Goal: Task Accomplishment & Management: Complete application form

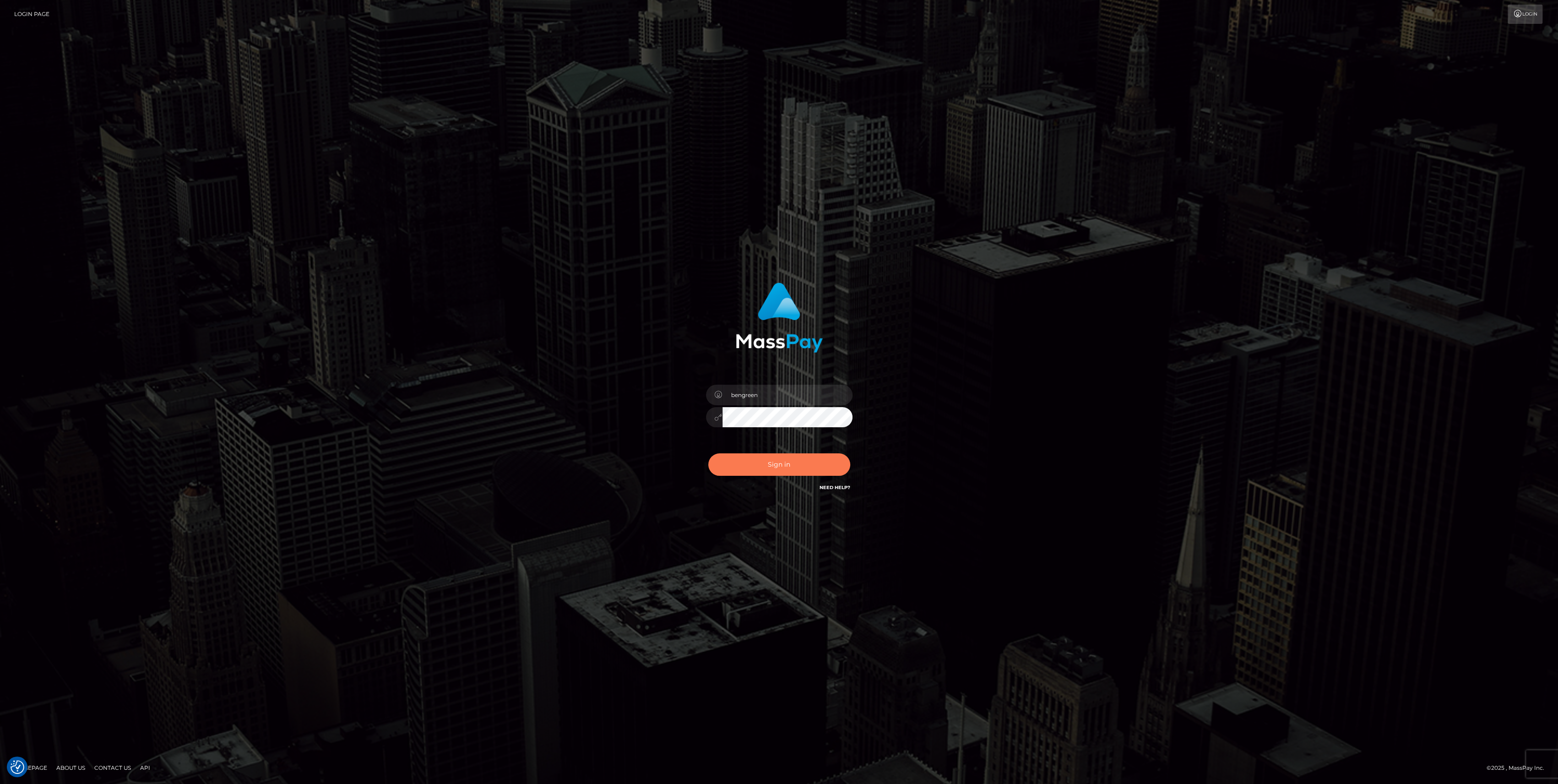
click at [763, 457] on button "Sign in" at bounding box center [779, 464] width 142 height 22
type input "bengreen"
click at [737, 492] on div "bengreen Sign in" at bounding box center [778, 387] width 240 height 224
click at [742, 460] on button "Sign in" at bounding box center [779, 464] width 142 height 22
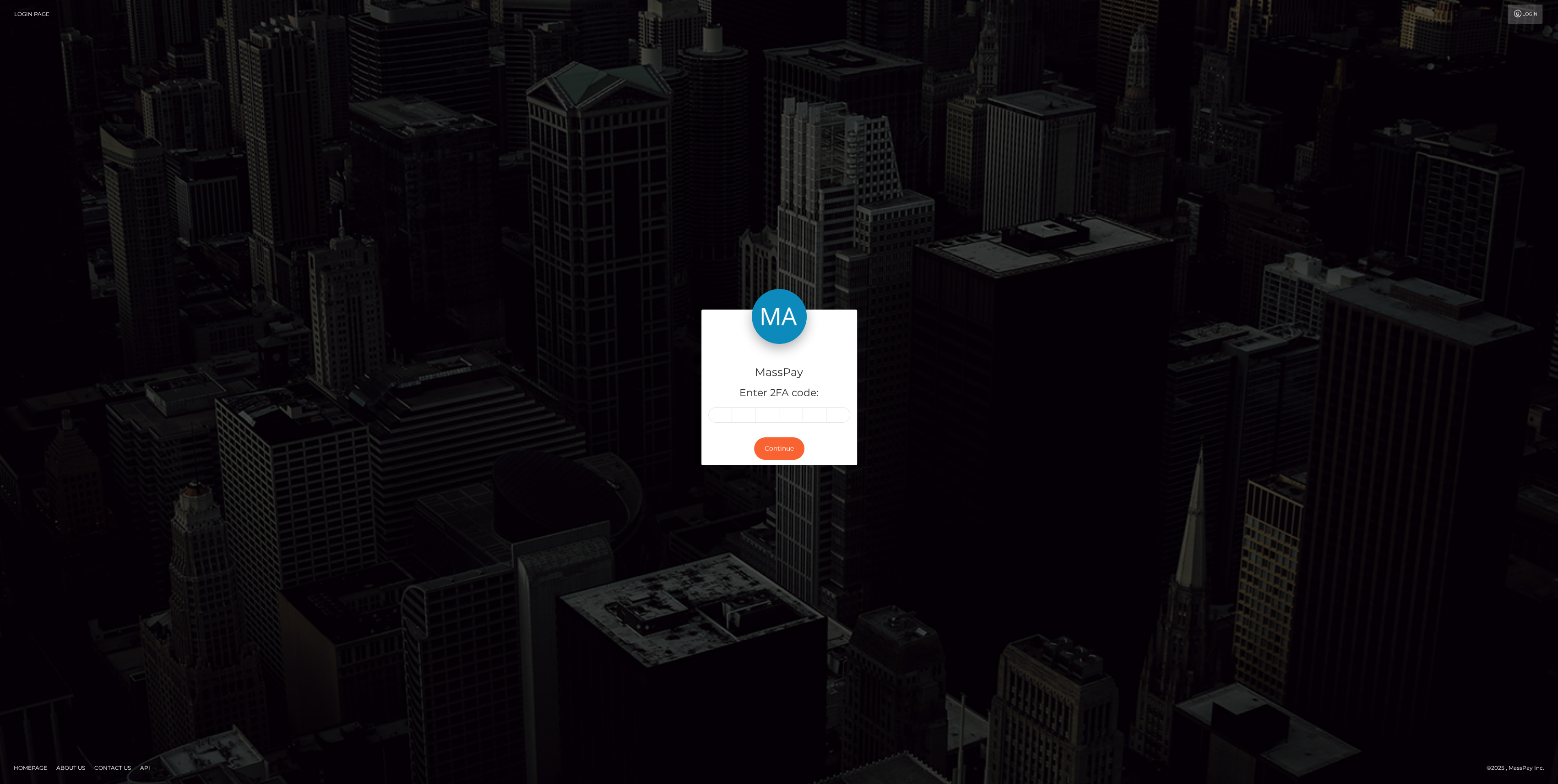
type input "8"
type input "1"
type input "5"
type input "6"
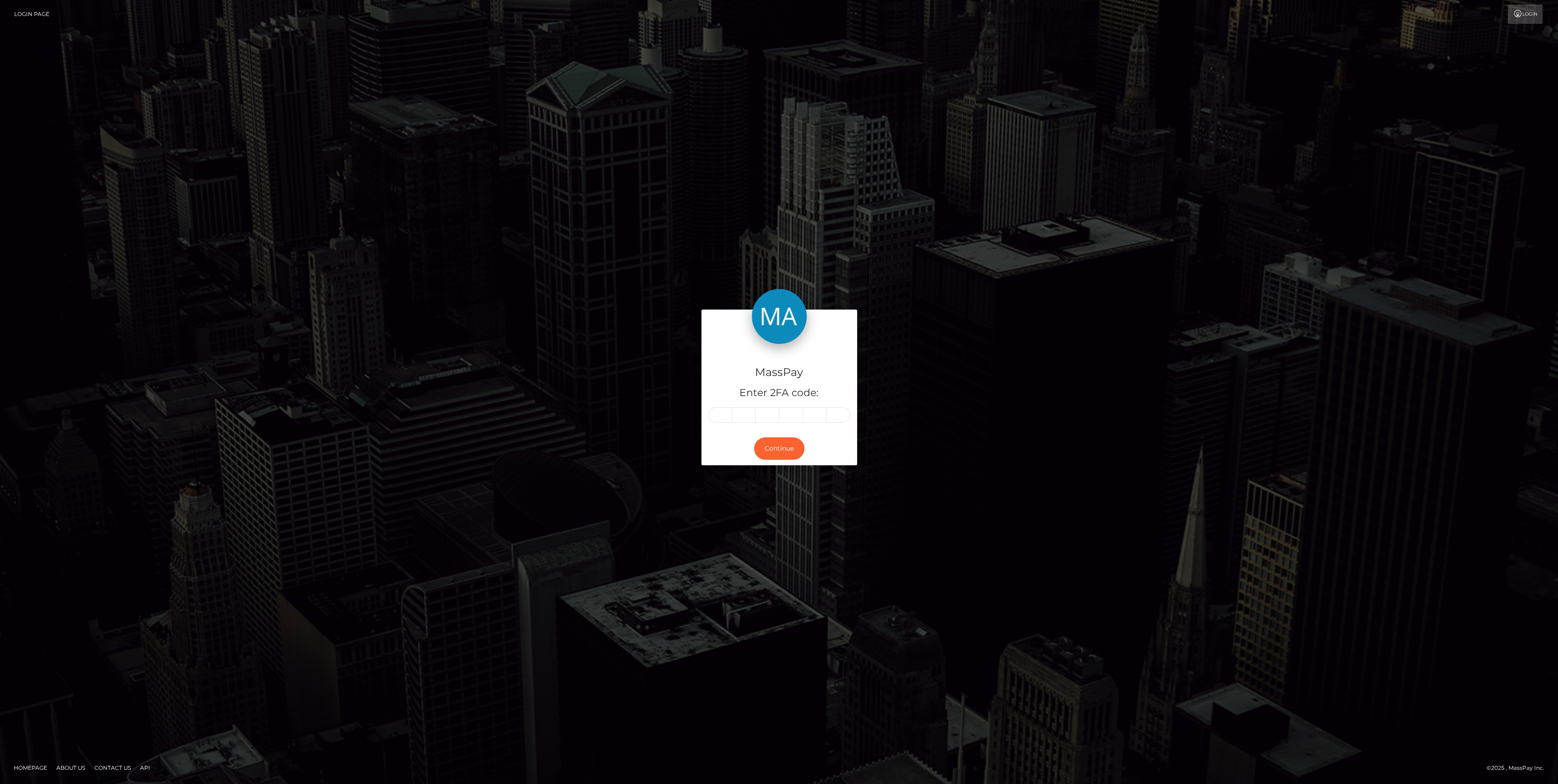
type input "8"
click at [783, 441] on button "Continue" at bounding box center [779, 448] width 50 height 22
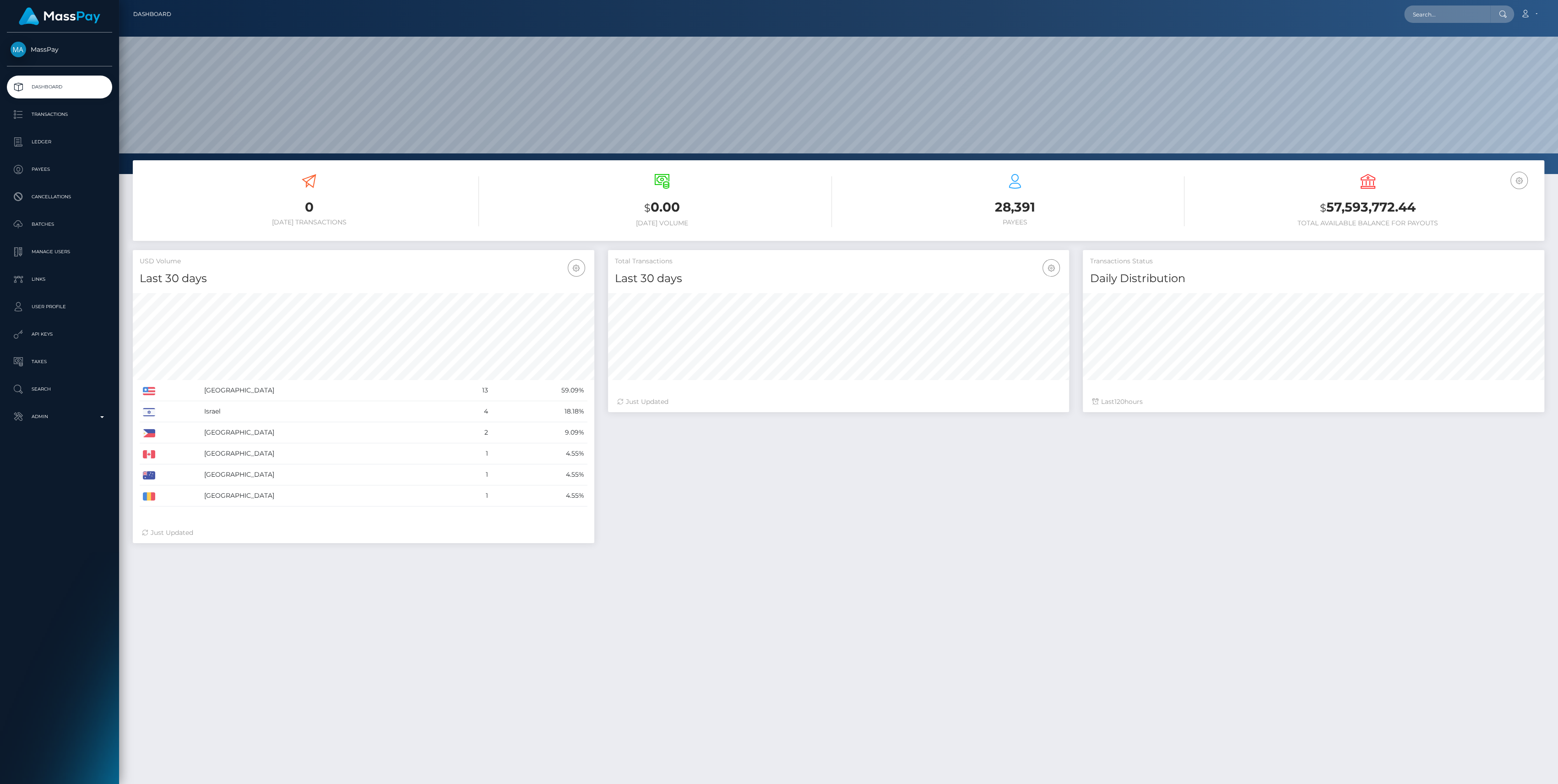
scroll to position [161, 461]
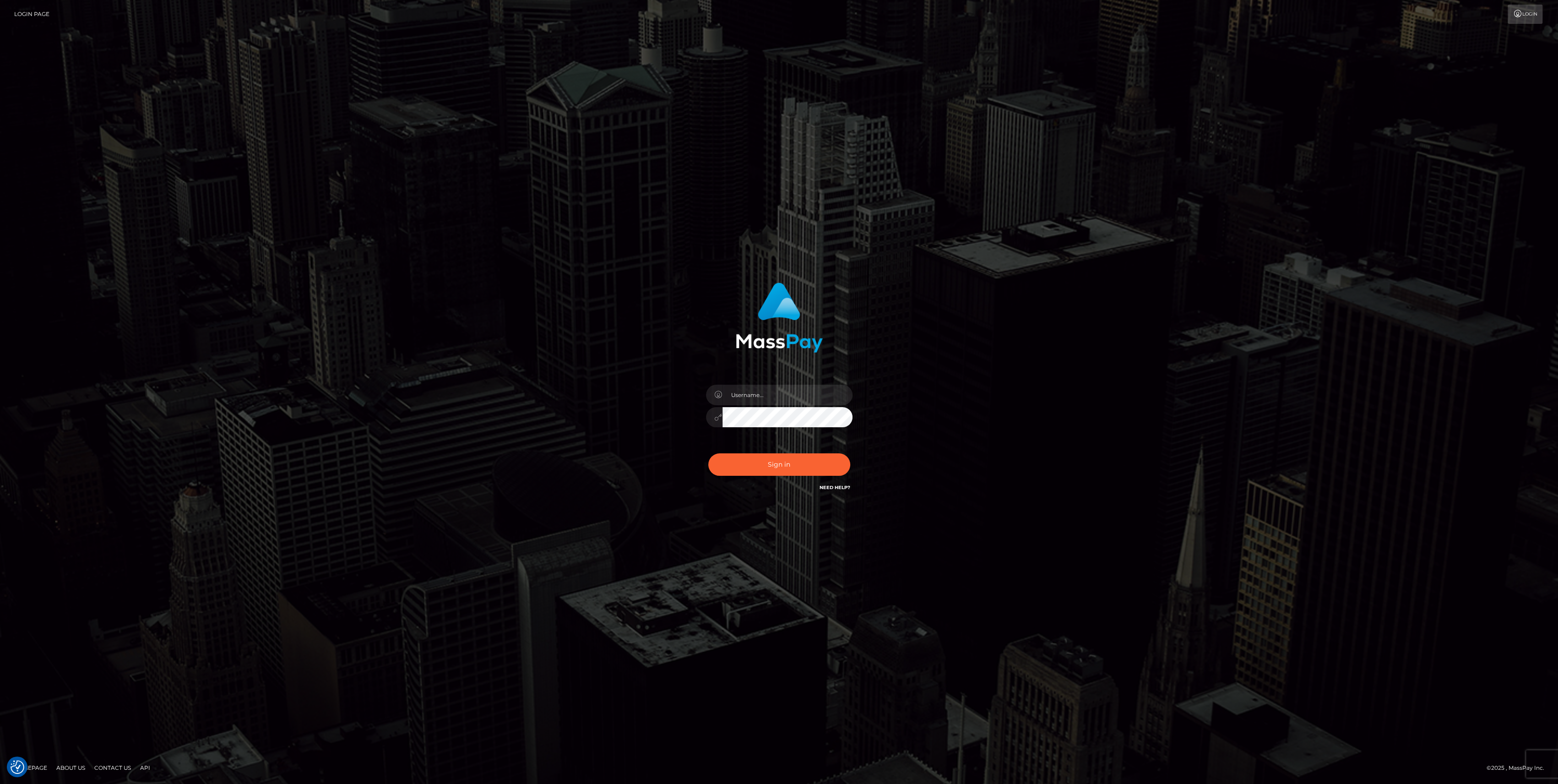
type input "bengreen"
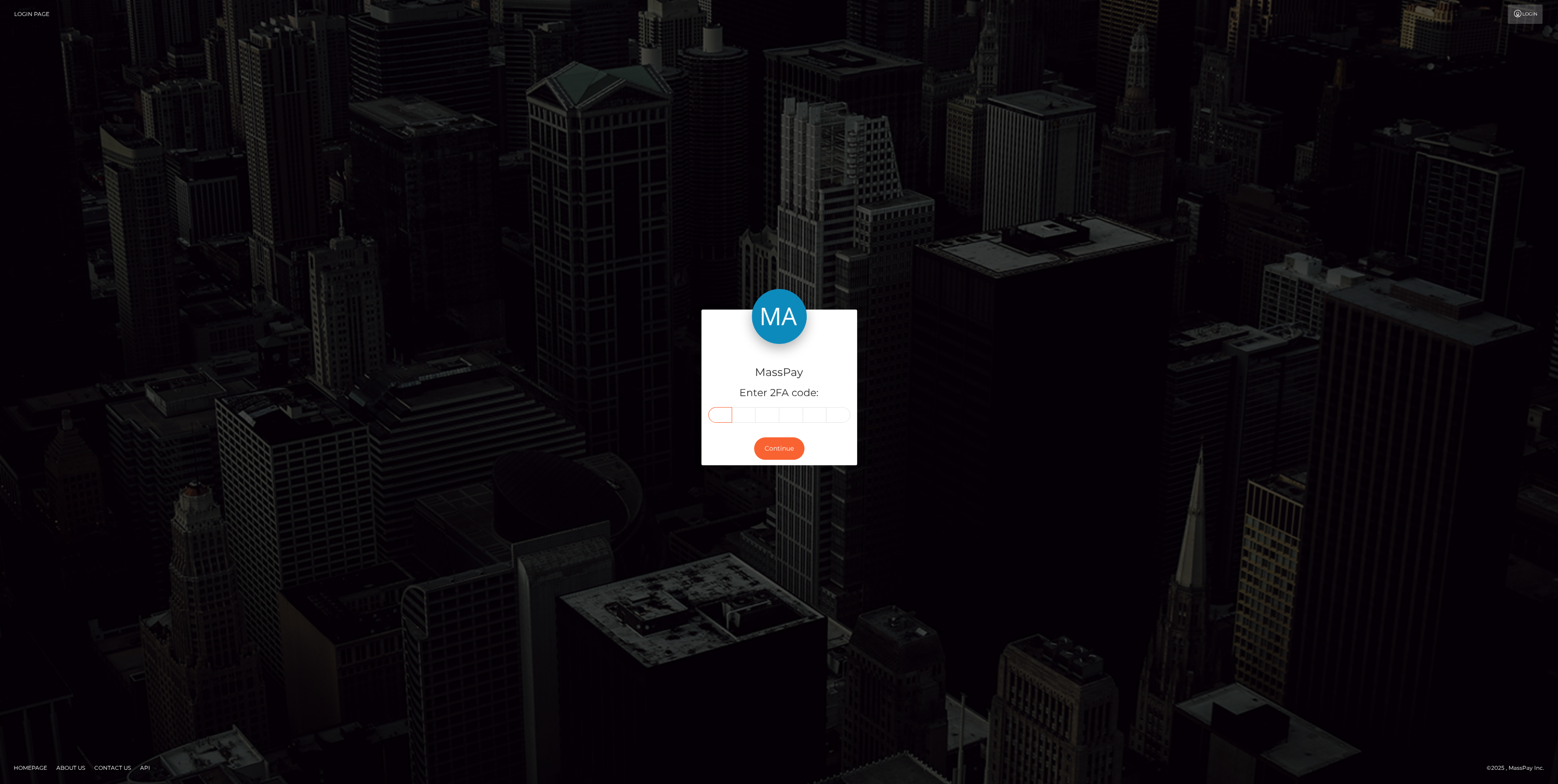
click at [718, 410] on input "text" at bounding box center [719, 415] width 24 height 16
paste input "4"
type input "4"
type input "7"
type input "3"
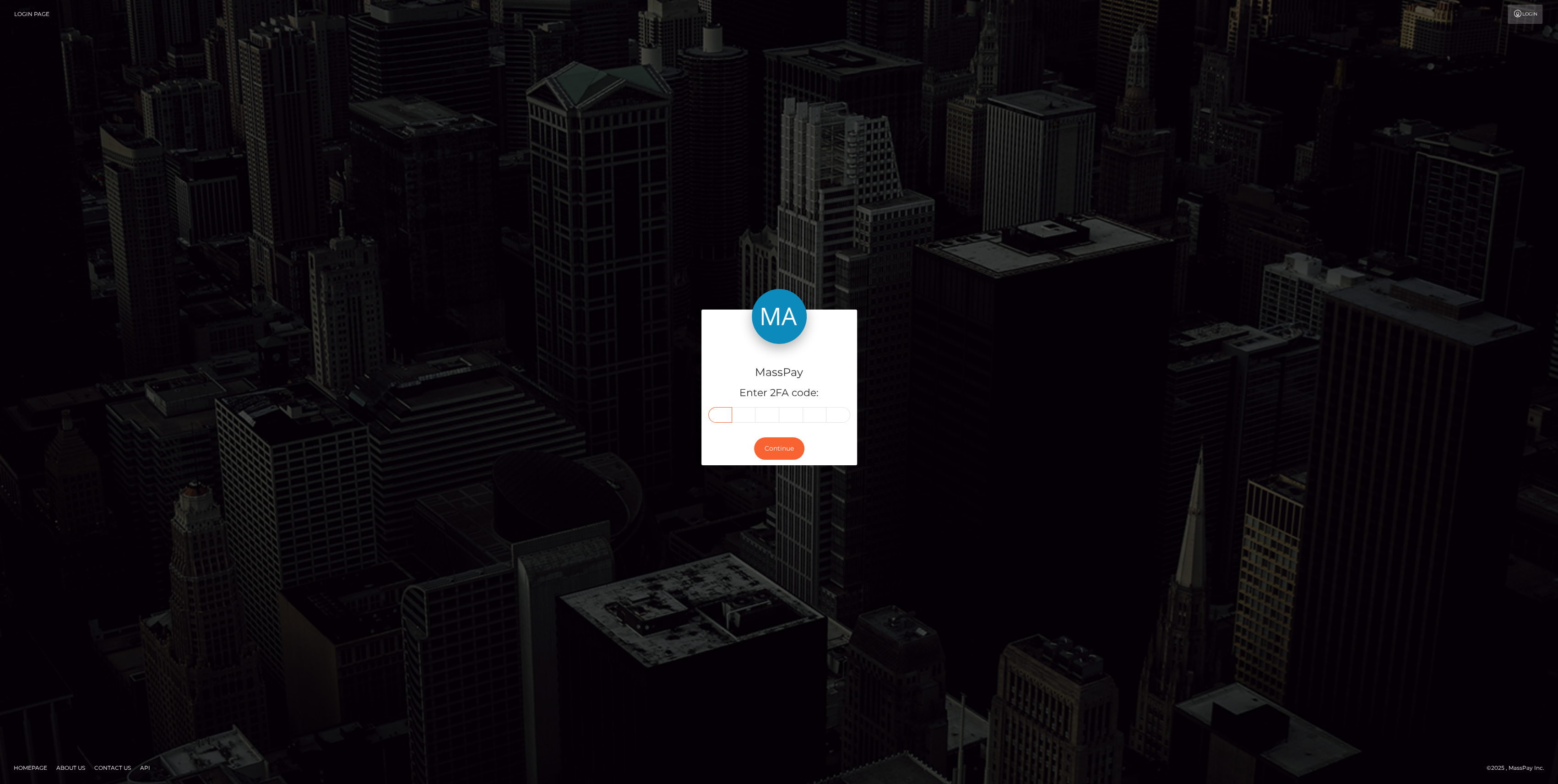
type input "7"
type input "9"
type input "4"
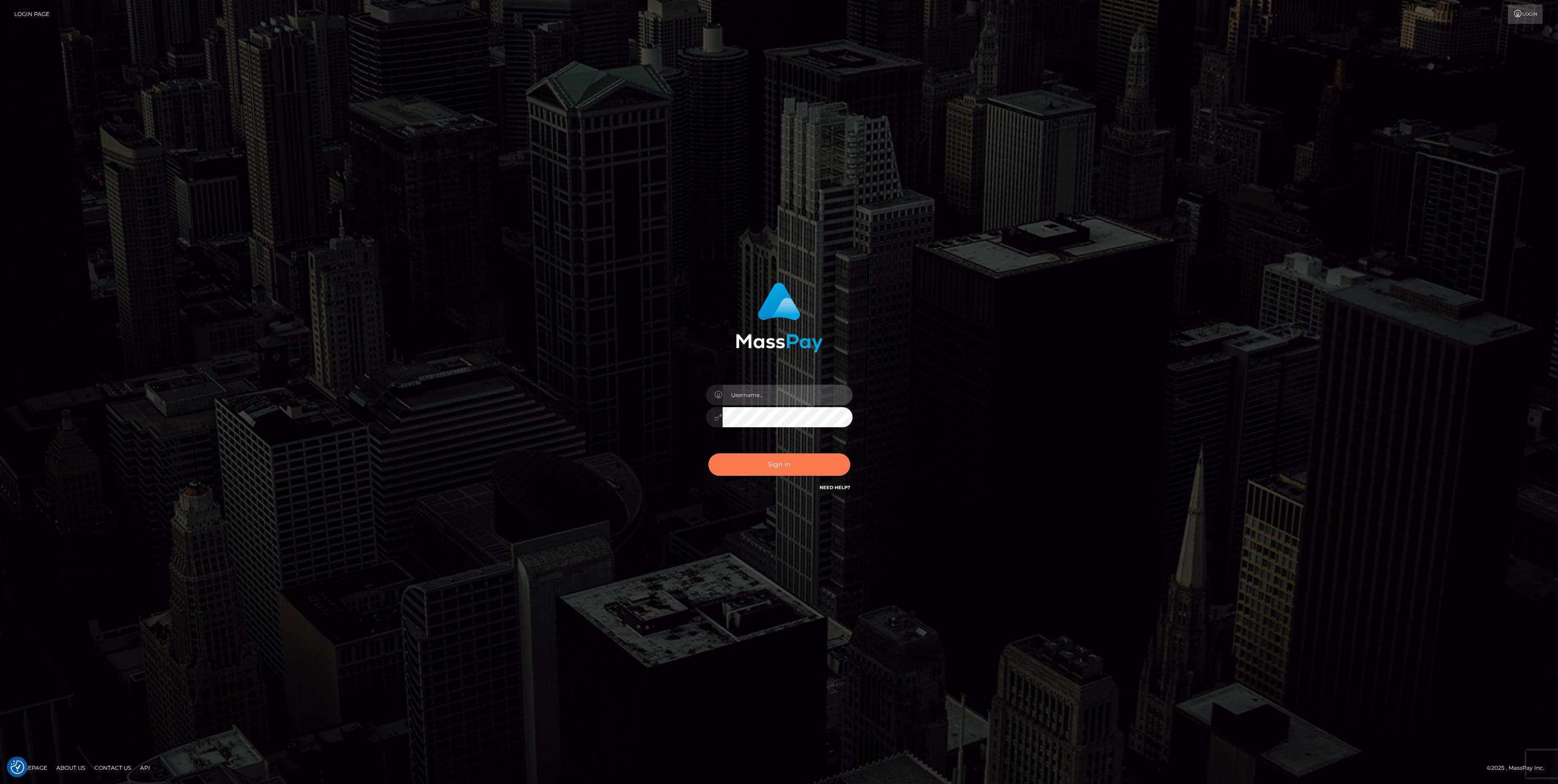
type input "bengreen"
click at [749, 468] on button "Sign in" at bounding box center [779, 464] width 142 height 22
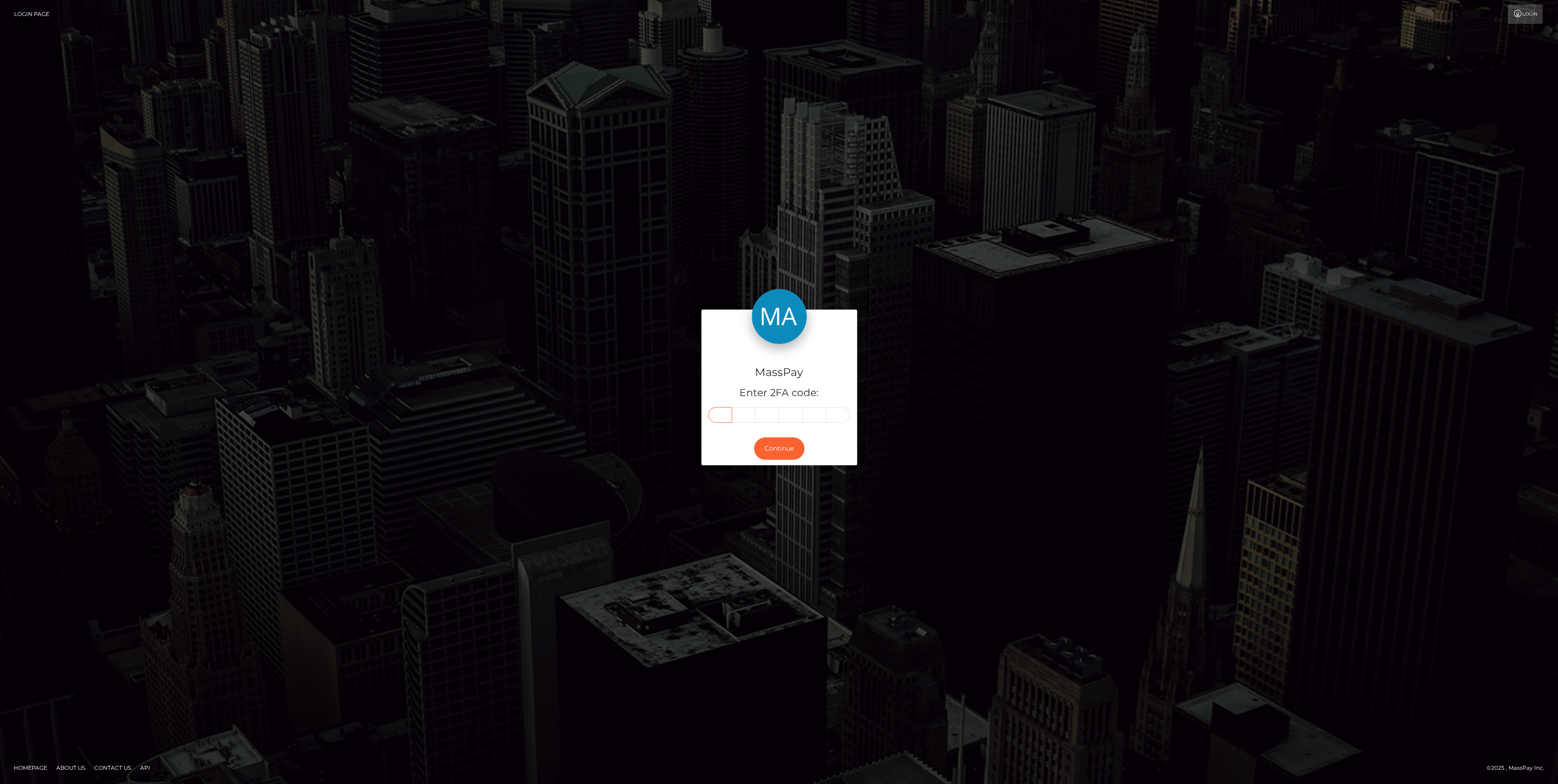
paste input "4"
type input "4"
type input "7"
type input "3"
type input "7"
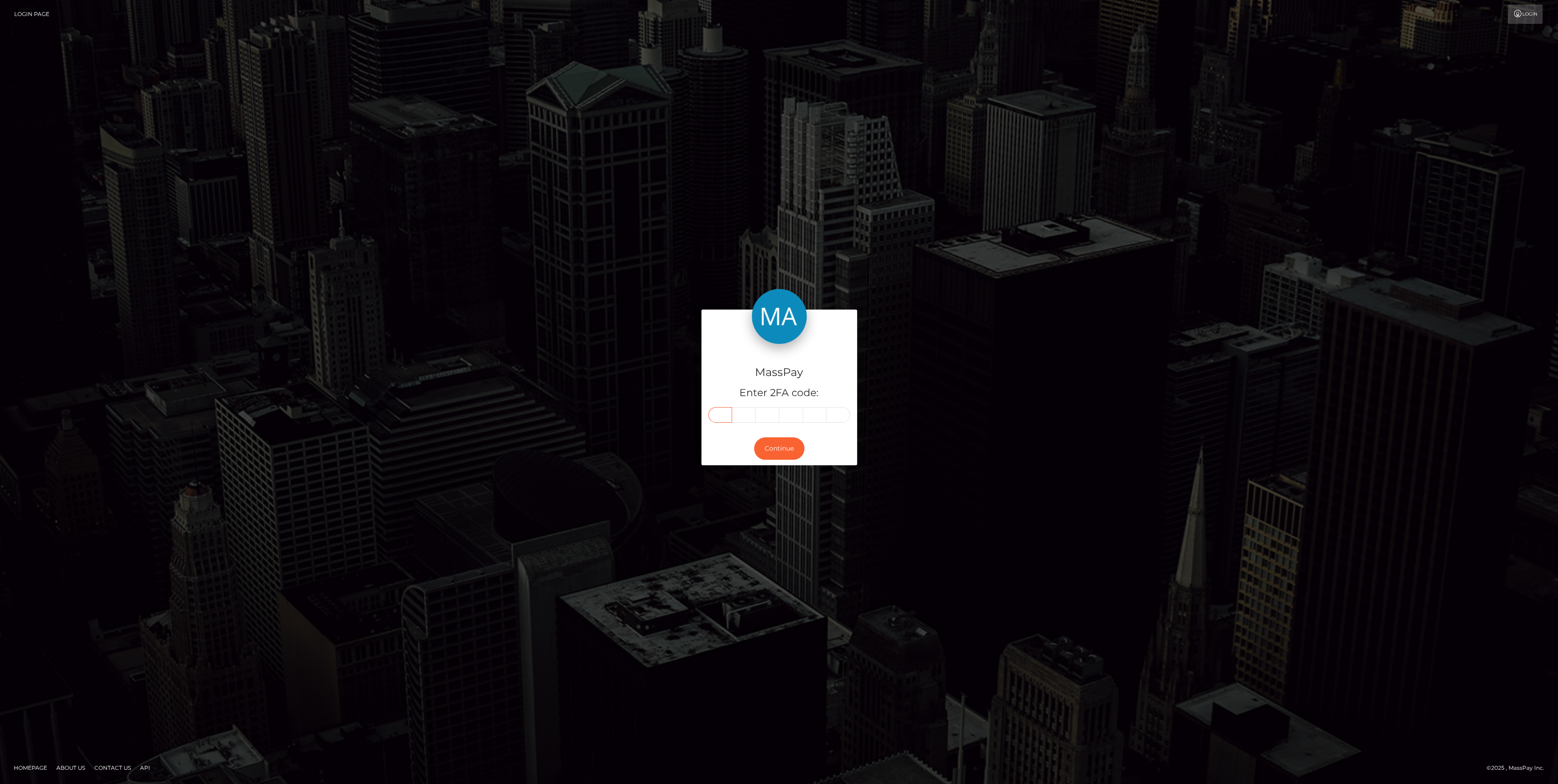
type input "9"
type input "4"
click at [775, 446] on button "Continue" at bounding box center [779, 448] width 50 height 22
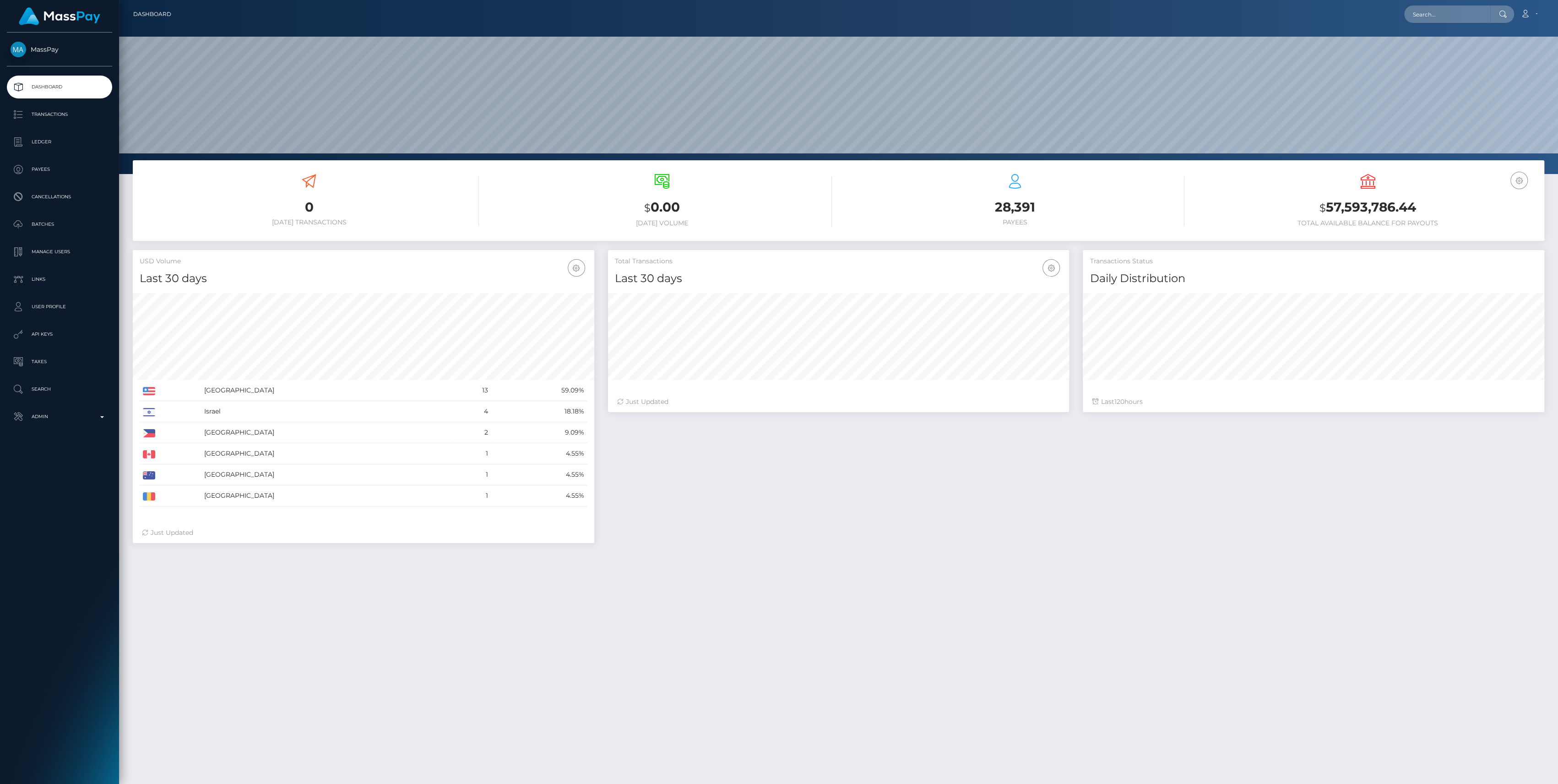
scroll to position [161, 461]
drag, startPoint x: 49, startPoint y: 417, endPoint x: 47, endPoint y: 425, distance: 8.2
click at [49, 417] on p "Admin" at bounding box center [60, 416] width 98 height 14
click at [37, 698] on span "Finance" at bounding box center [60, 699] width 98 height 11
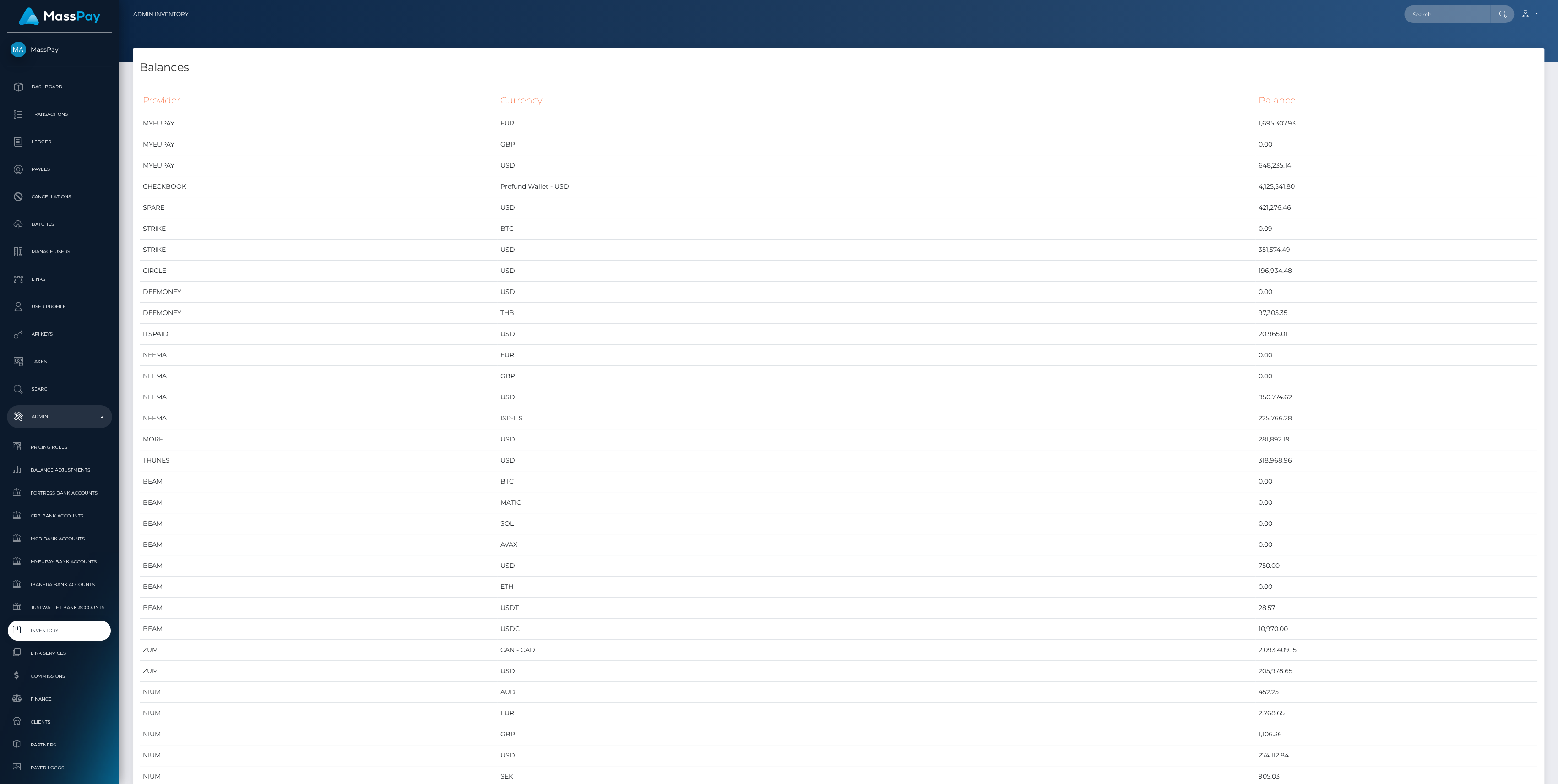
scroll to position [4438, 1411]
click at [307, 180] on td "CHECKBOOK" at bounding box center [318, 186] width 357 height 21
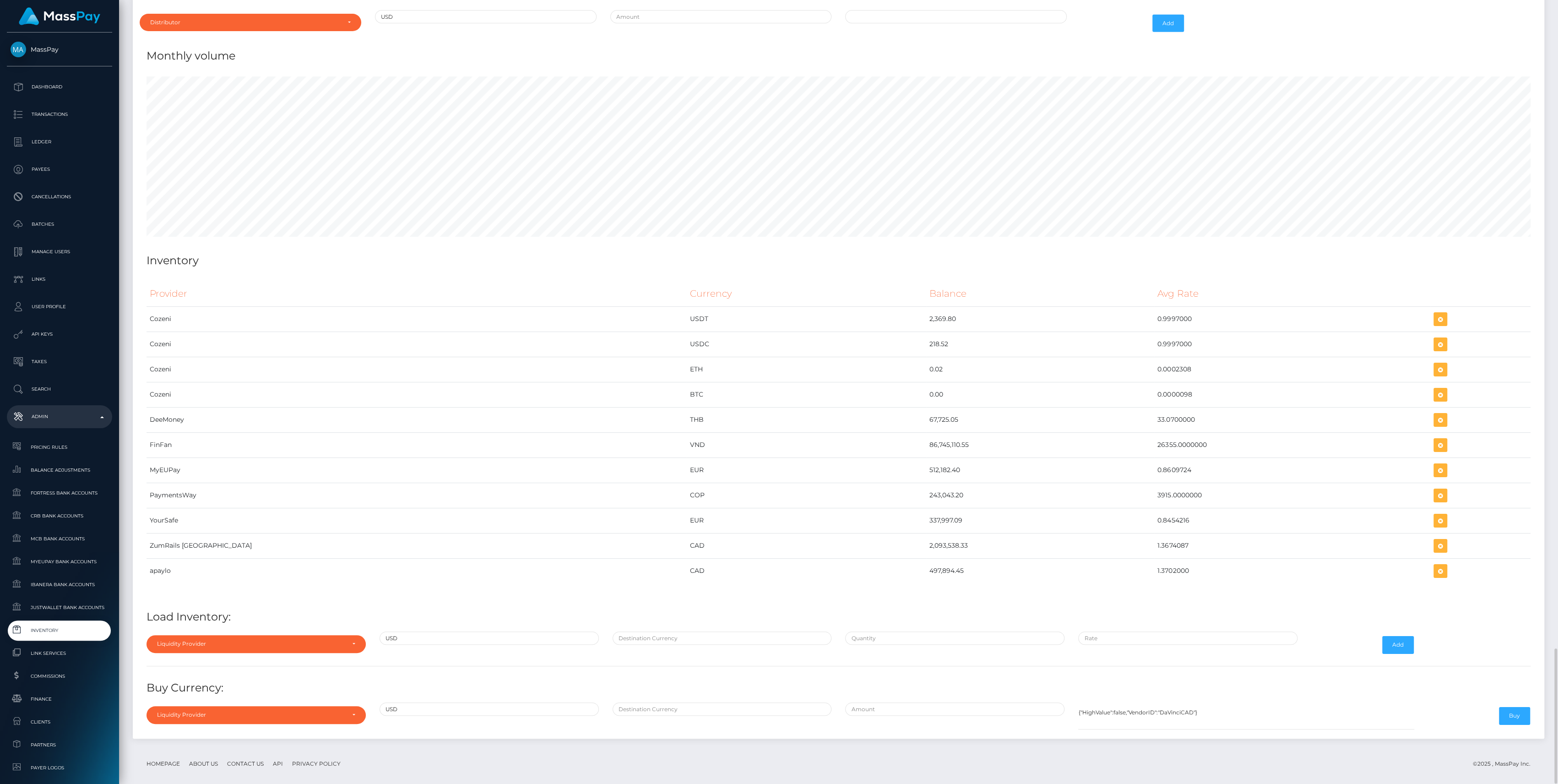
scroll to position [3574, 0]
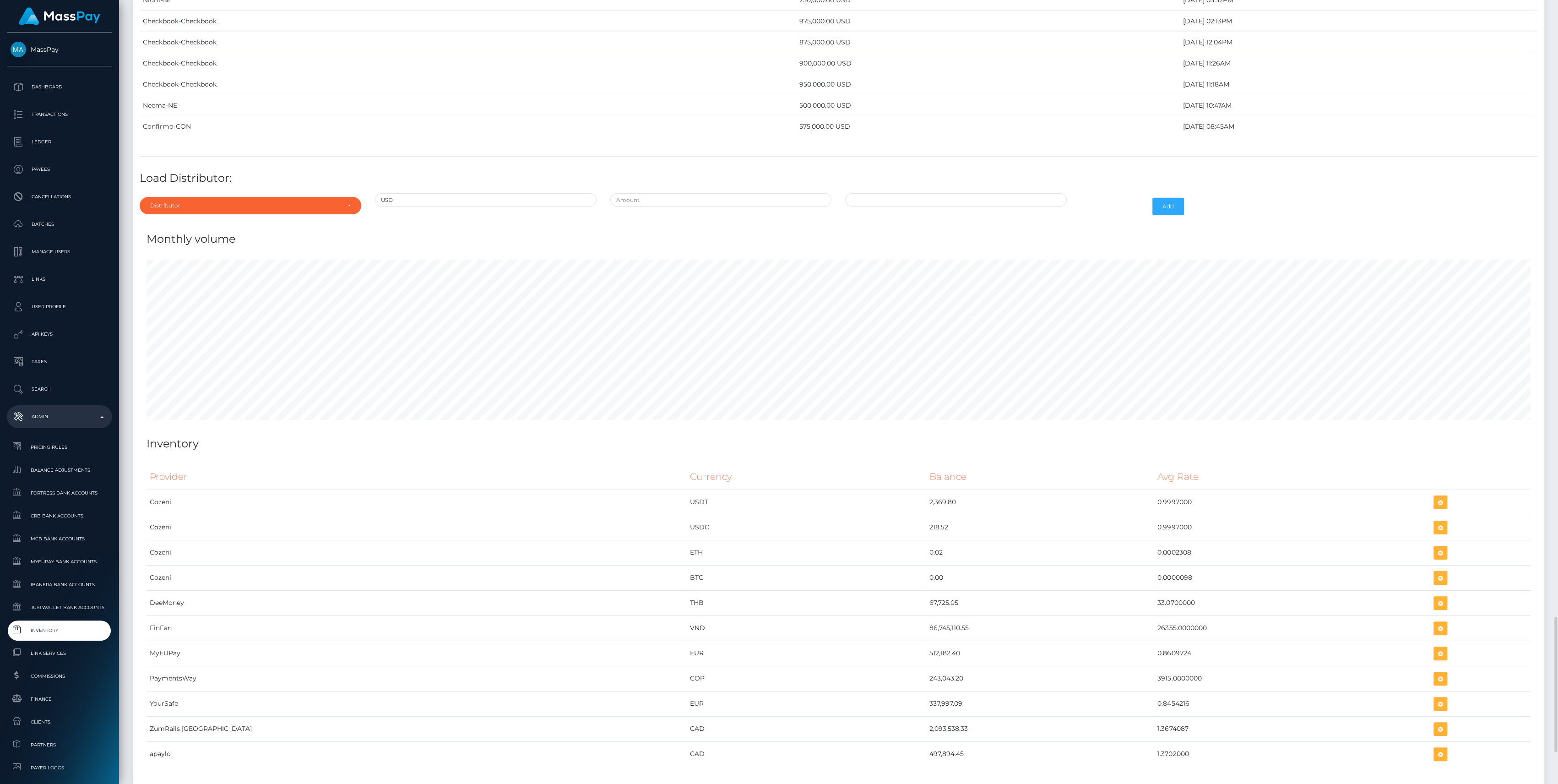
click at [196, 208] on div "Distributor Alpha Fortress Apaylo Aquanow AZA Beam Braid Checkbook Circle Confi…" at bounding box center [250, 206] width 235 height 27
click at [199, 197] on div "Distributor" at bounding box center [250, 205] width 222 height 17
click at [170, 263] on span "Alpha Fortress" at bounding box center [171, 266] width 40 height 8
select select "24"
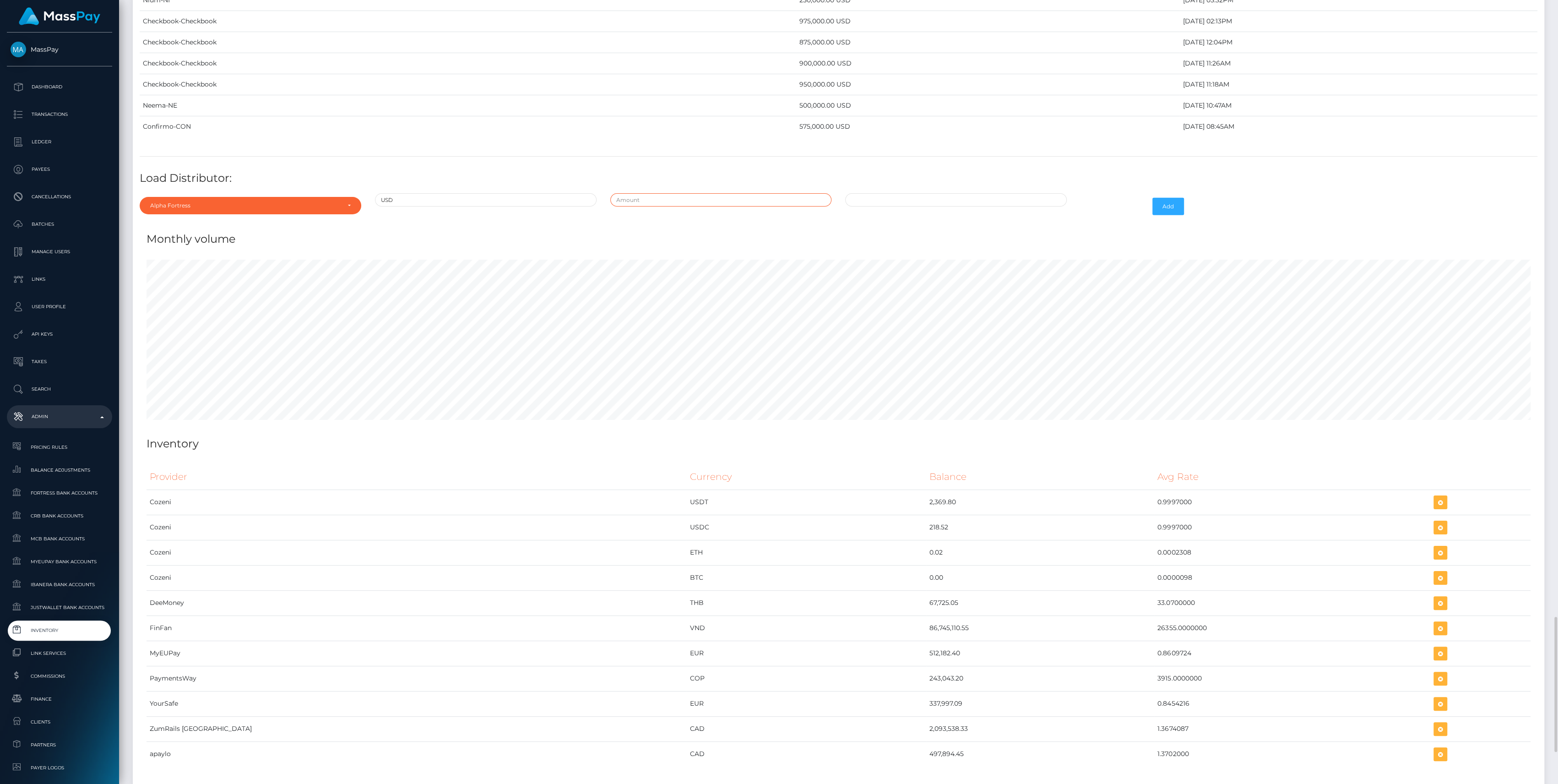
click at [689, 193] on input "text" at bounding box center [721, 199] width 222 height 14
type input "$700,000.0000000"
click at [877, 296] on td "22" at bounding box center [874, 303] width 15 height 14
type input "09/22/2025 11:15 AM"
click at [1178, 203] on button "Add" at bounding box center [1168, 207] width 32 height 17
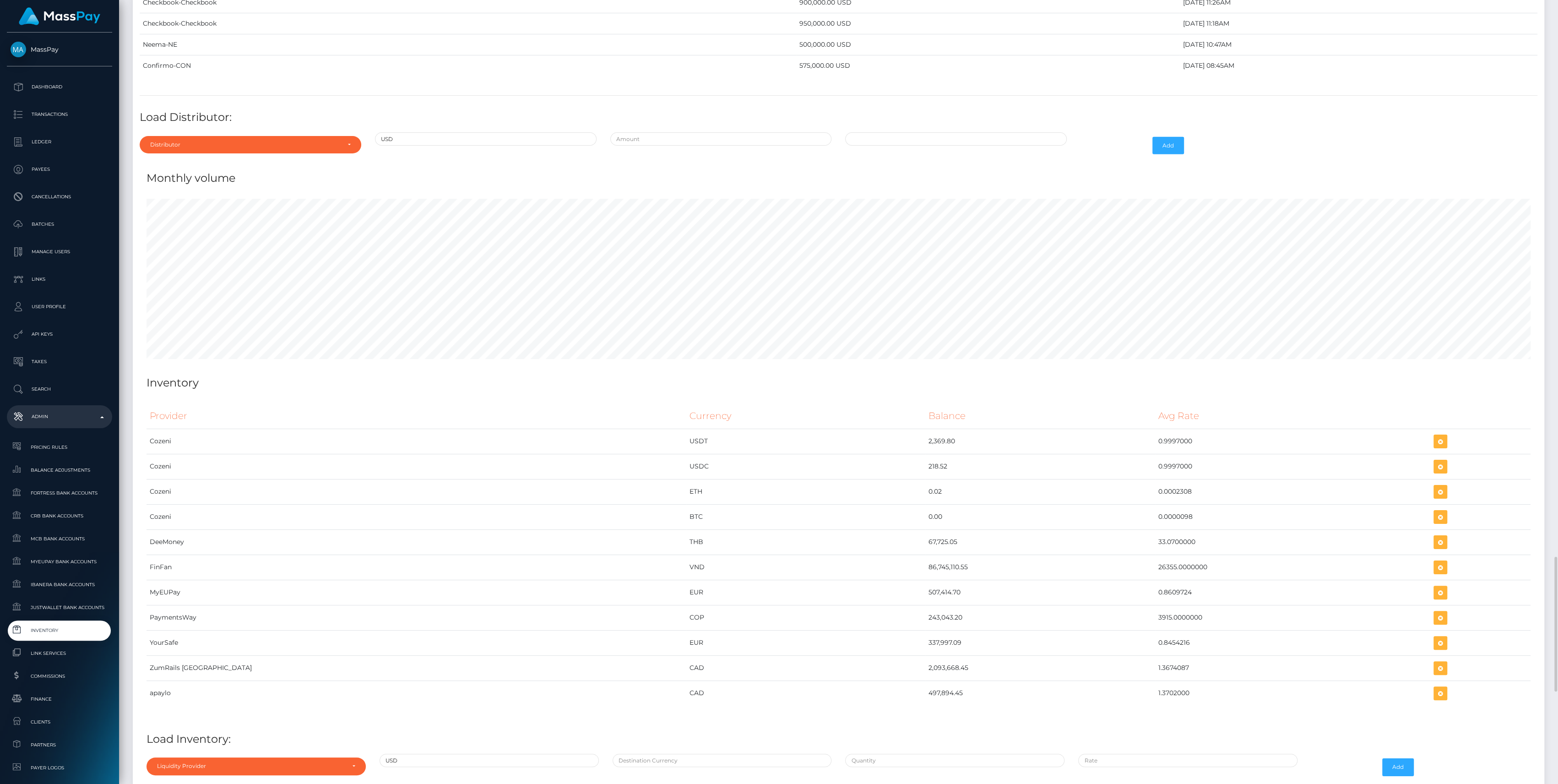
scroll to position [3594, 0]
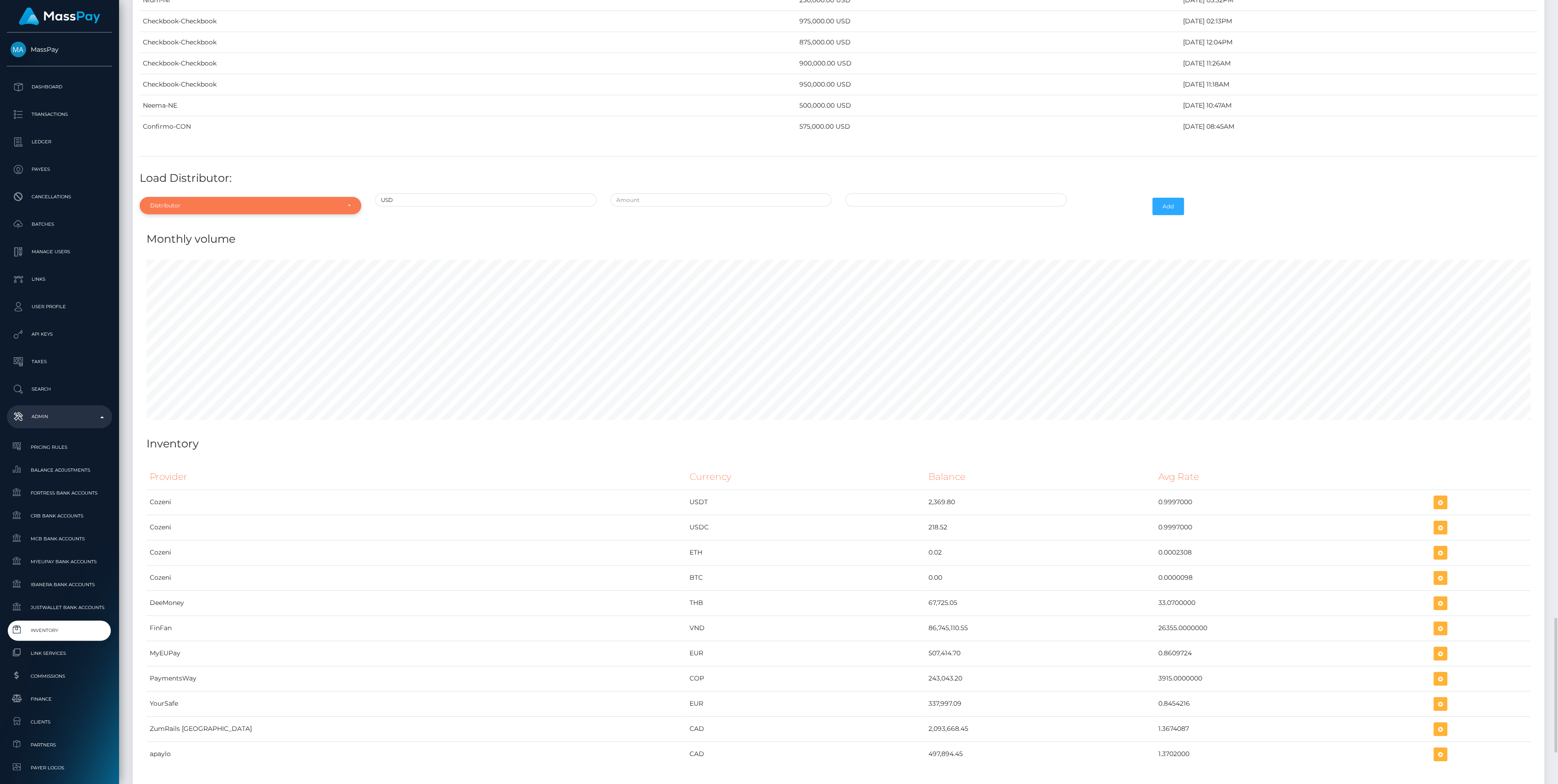
click at [254, 202] on div "Distributor" at bounding box center [250, 205] width 222 height 17
click at [246, 258] on link "Alpha Fortress" at bounding box center [250, 267] width 222 height 17
select select "24"
click at [676, 194] on input "text" at bounding box center [721, 199] width 222 height 14
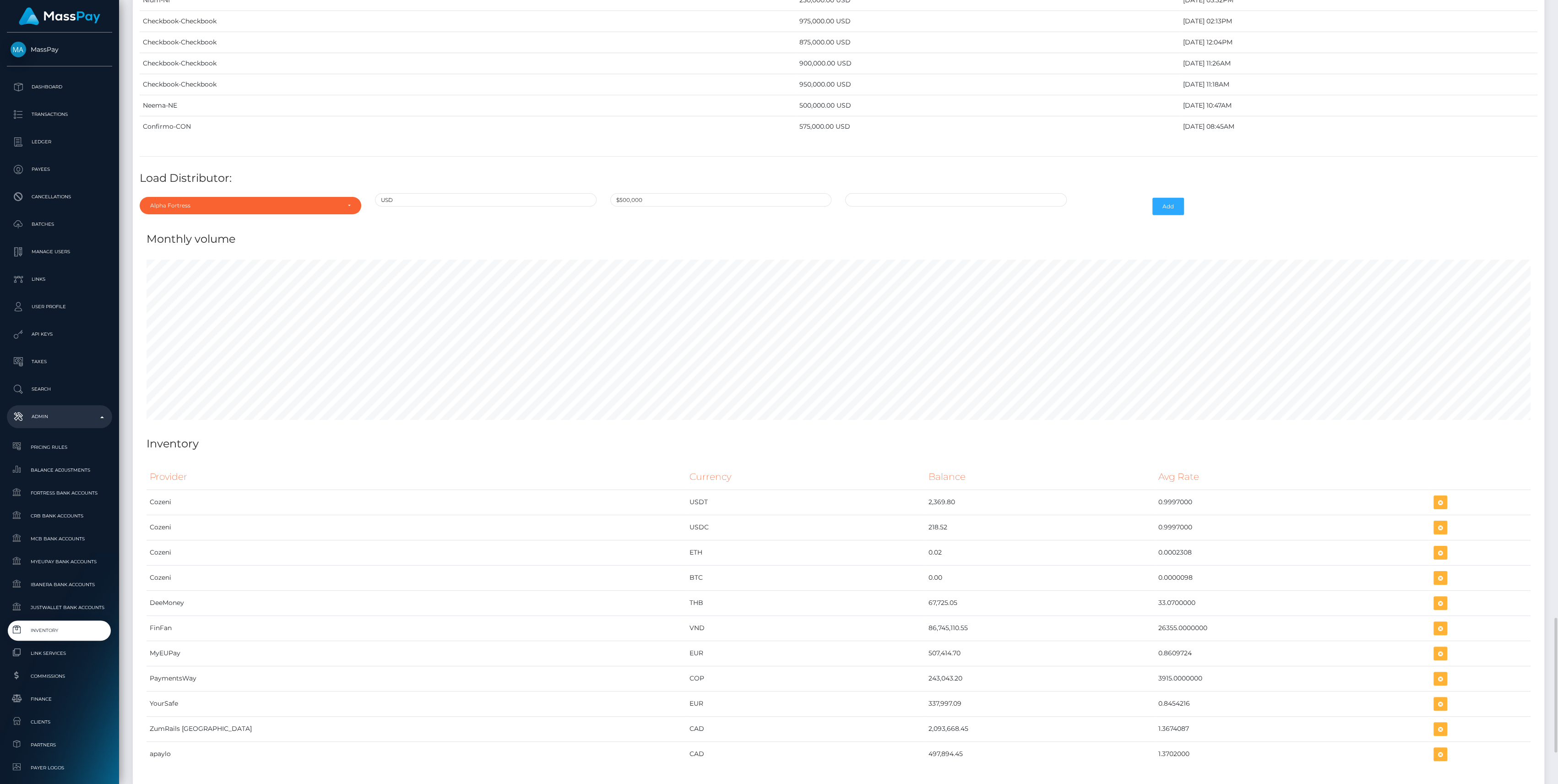
type input "$500,000.0000000"
click at [914, 199] on div "09/23/2025 11:19 AM" at bounding box center [956, 206] width 235 height 27
click at [916, 193] on input "09/23/2025 11:19 AM" at bounding box center [955, 199] width 222 height 14
click at [935, 283] on td "19" at bounding box center [933, 288] width 15 height 14
type input "09/19/2025 11:19 AM"
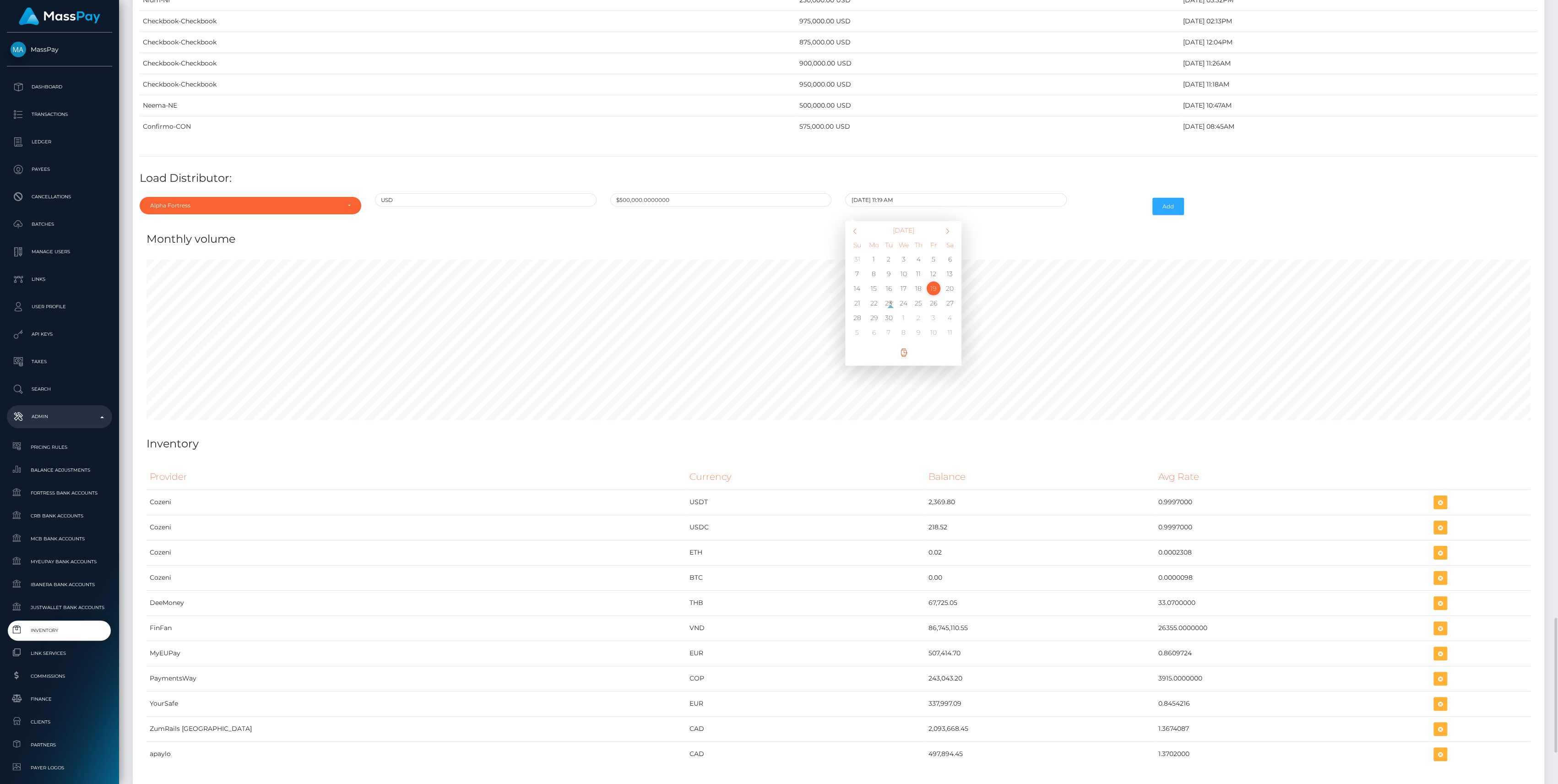
click at [1106, 193] on div "Add" at bounding box center [1133, 206] width 118 height 27
click at [1167, 198] on button "Add" at bounding box center [1168, 207] width 32 height 17
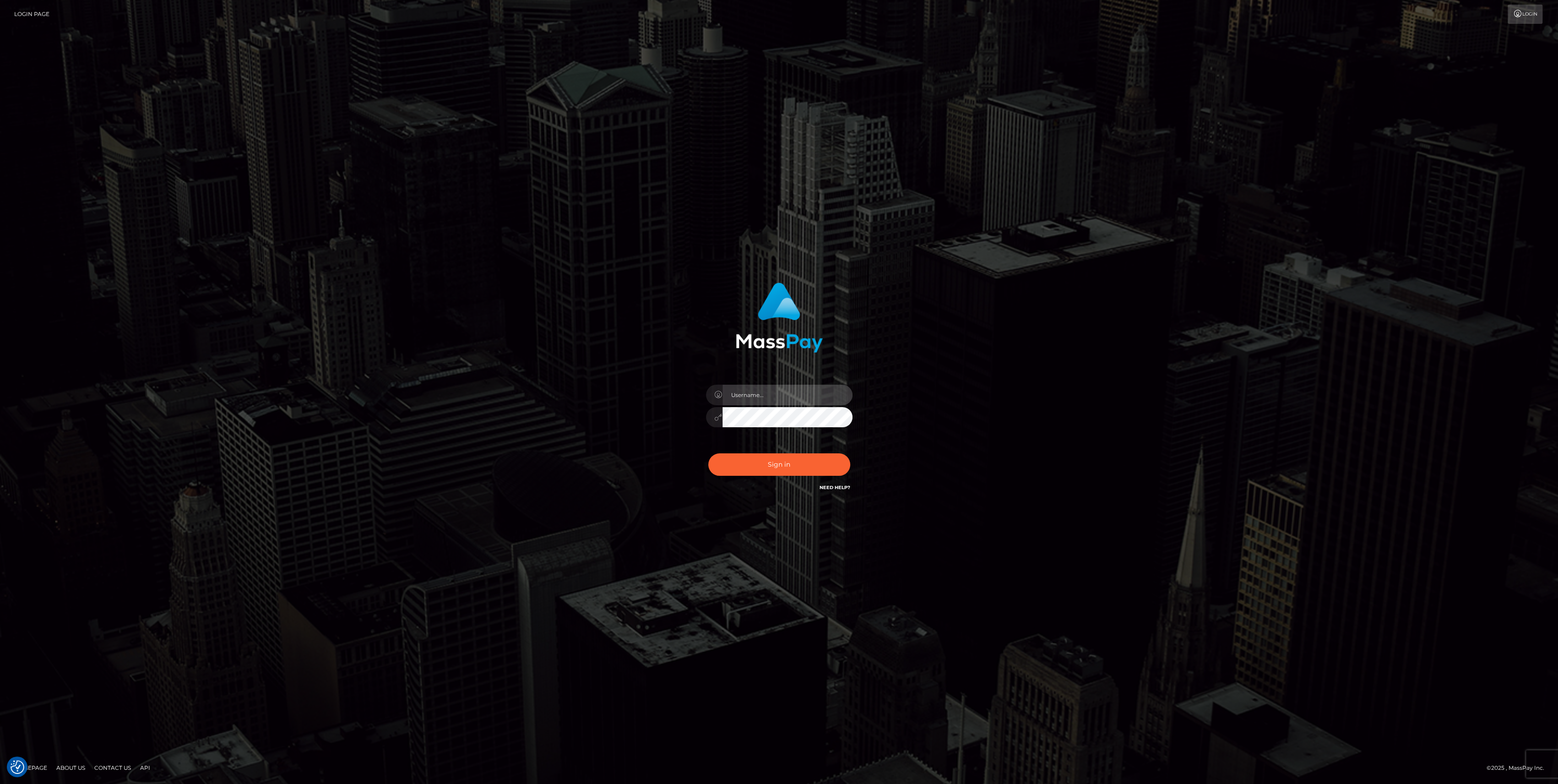
type input "bengreen"
click at [745, 456] on div "Sign in Need Help?" at bounding box center [779, 468] width 160 height 41
type input "bengreen"
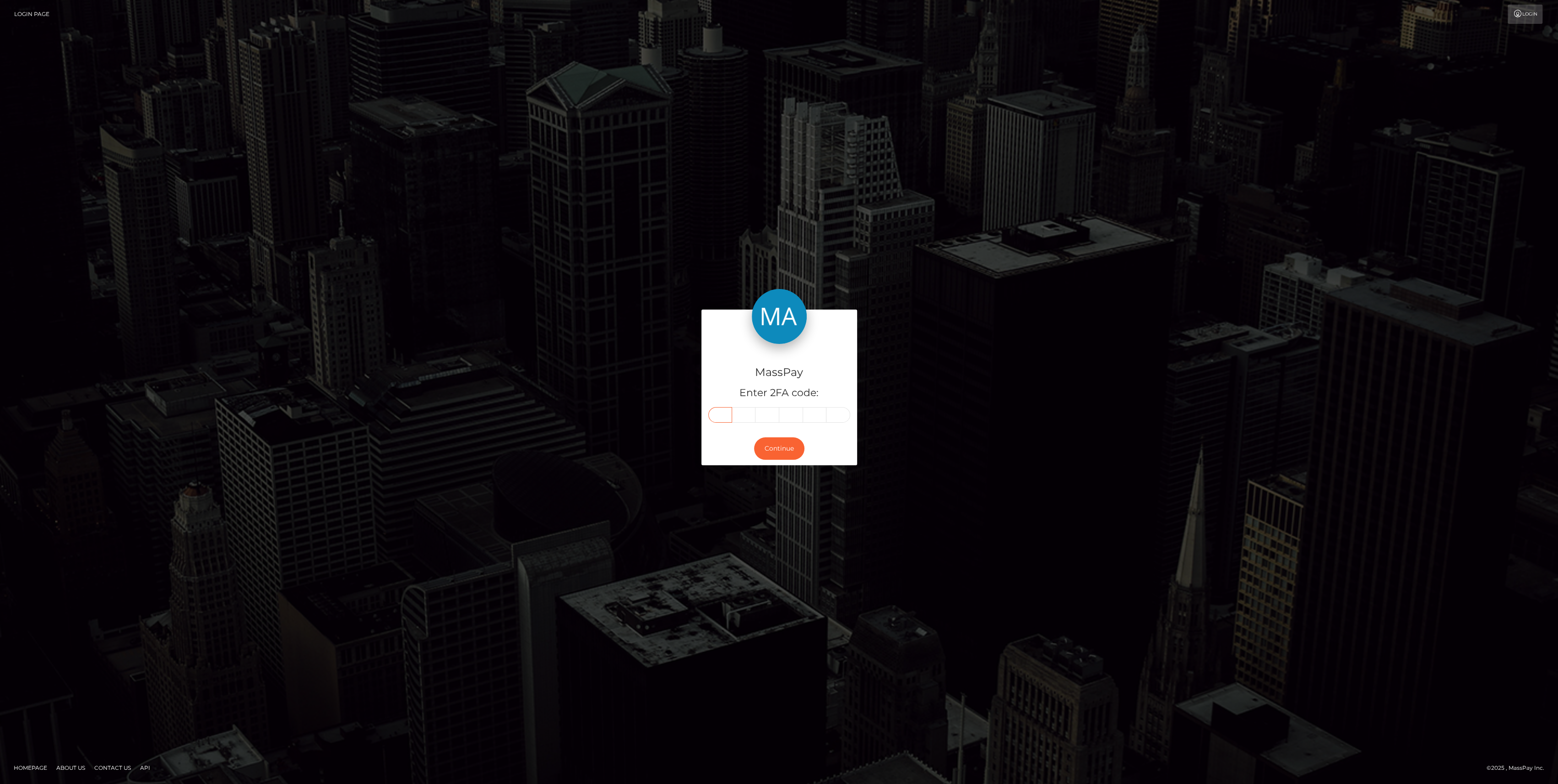
paste input "7"
type input "7"
type input "9"
type input "4"
type input "8"
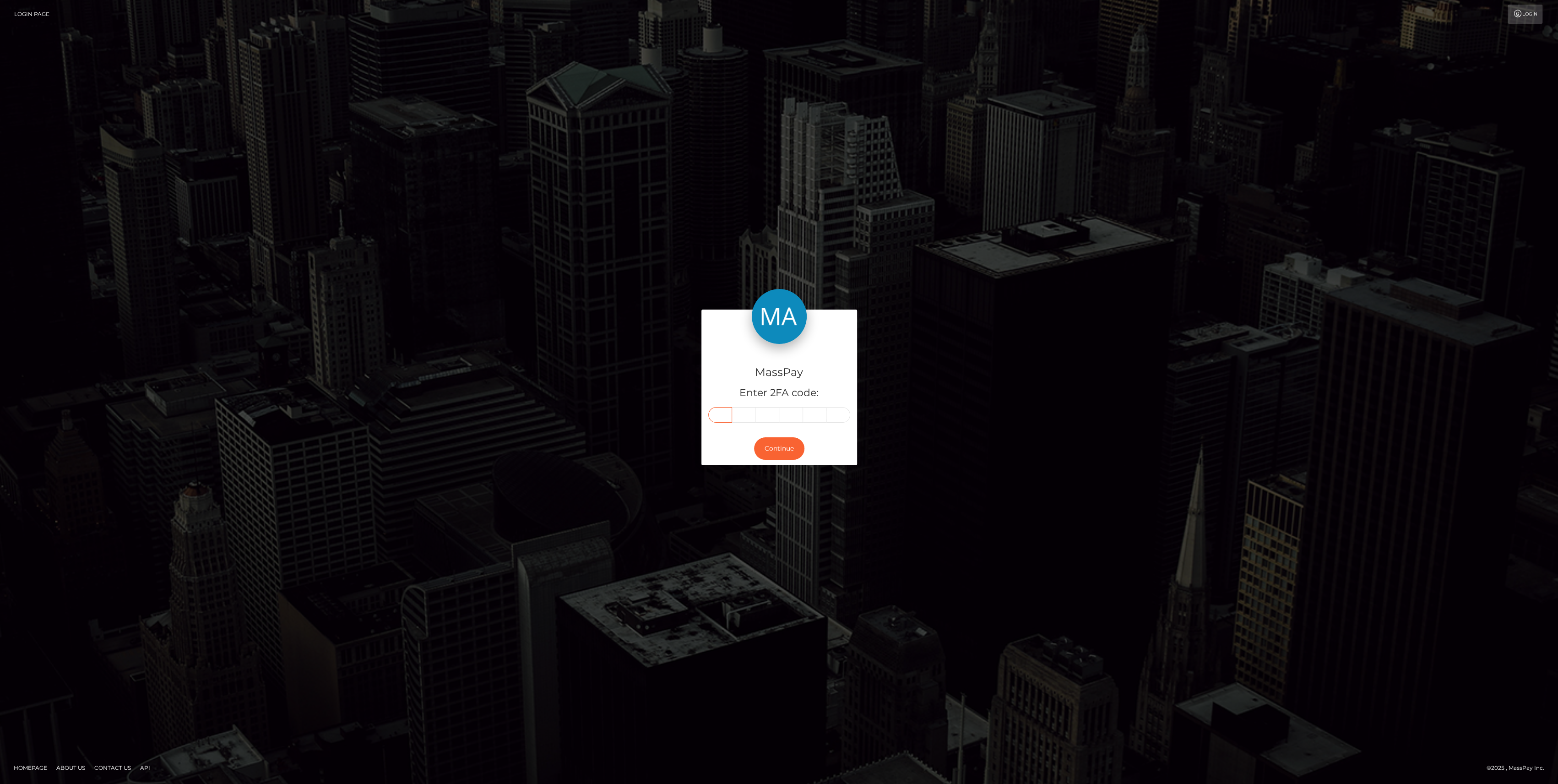
type input "2"
click at [765, 453] on button "Continue" at bounding box center [779, 448] width 50 height 22
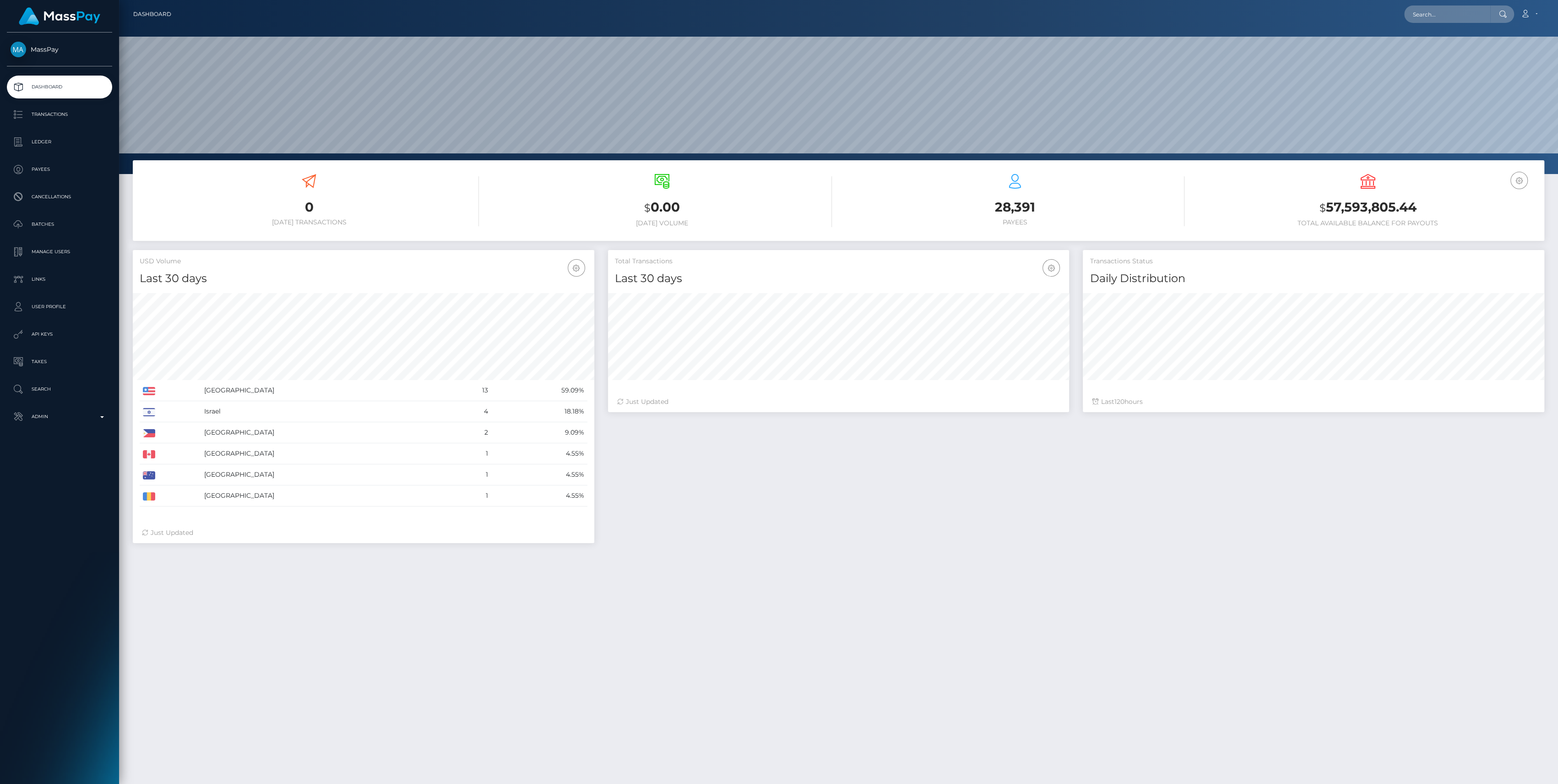
scroll to position [161, 461]
